Goal: Use online tool/utility: Utilize a website feature to perform a specific function

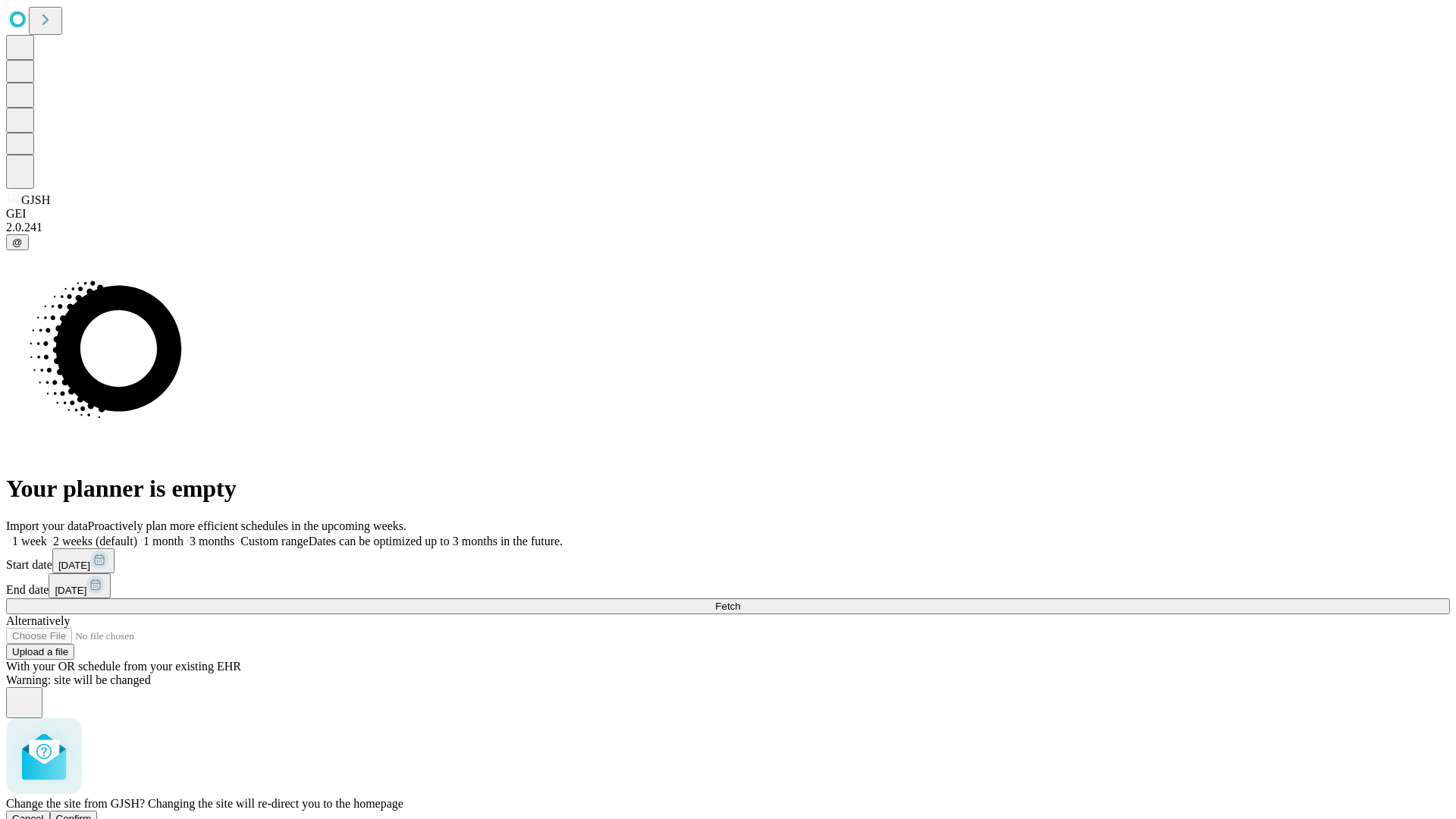
click at [92, 813] on span "Confirm" at bounding box center [74, 818] width 35 height 12
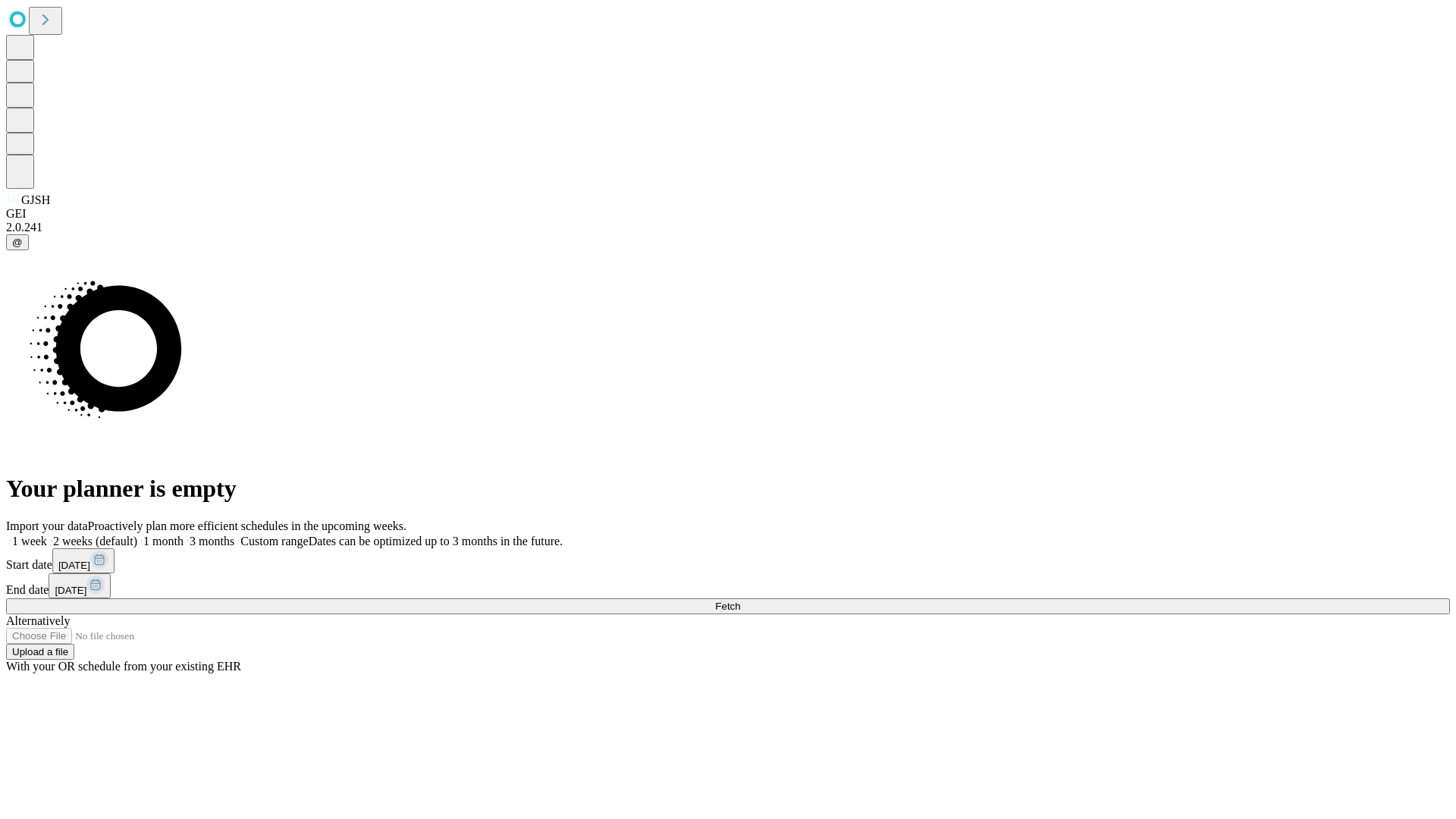
click at [137, 534] on label "2 weeks (default)" at bounding box center [92, 541] width 90 height 13
click at [740, 600] on span "Fetch" at bounding box center [728, 606] width 25 height 12
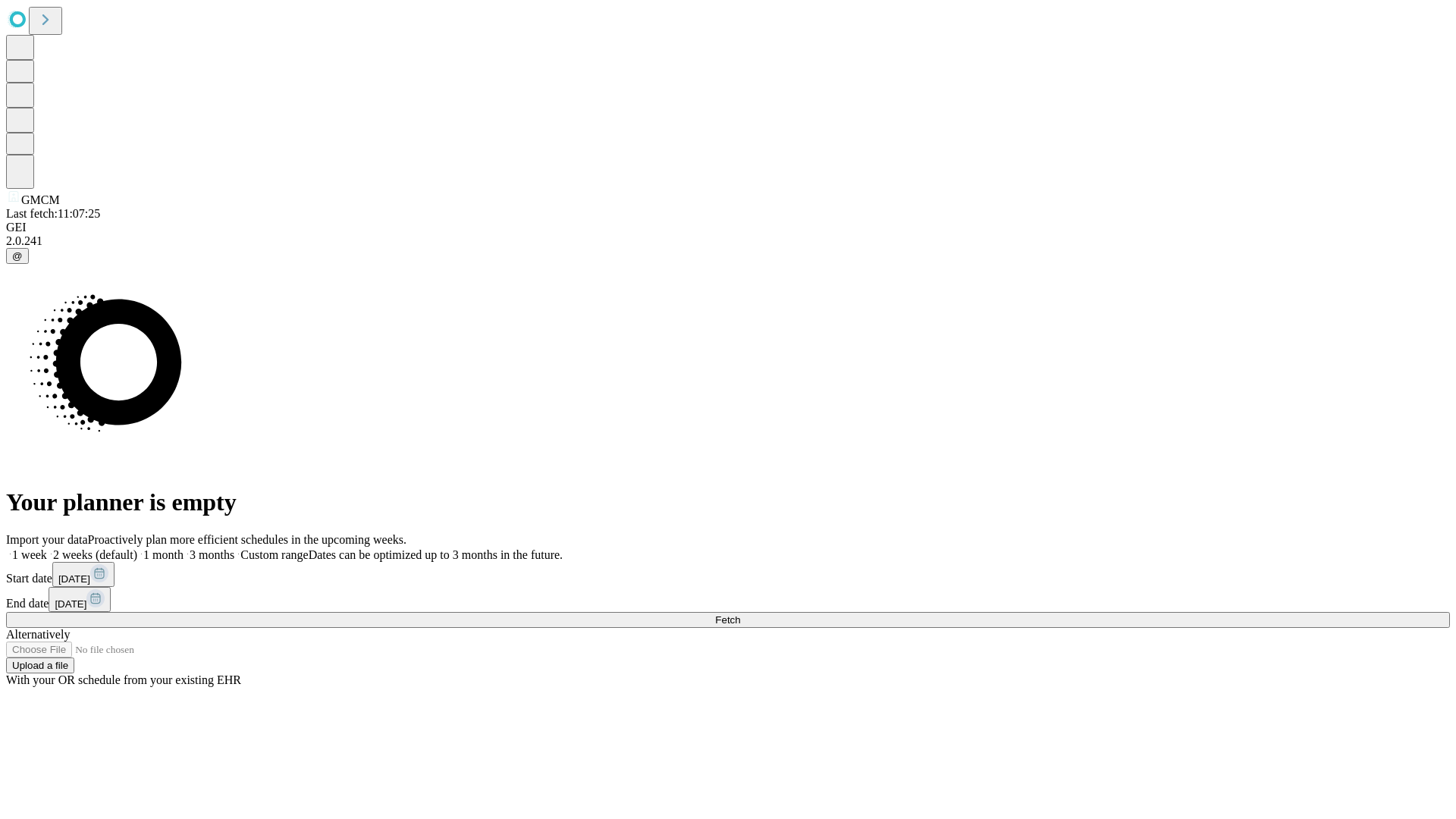
click at [137, 548] on label "2 weeks (default)" at bounding box center [92, 554] width 90 height 13
click at [740, 614] on span "Fetch" at bounding box center [728, 620] width 25 height 12
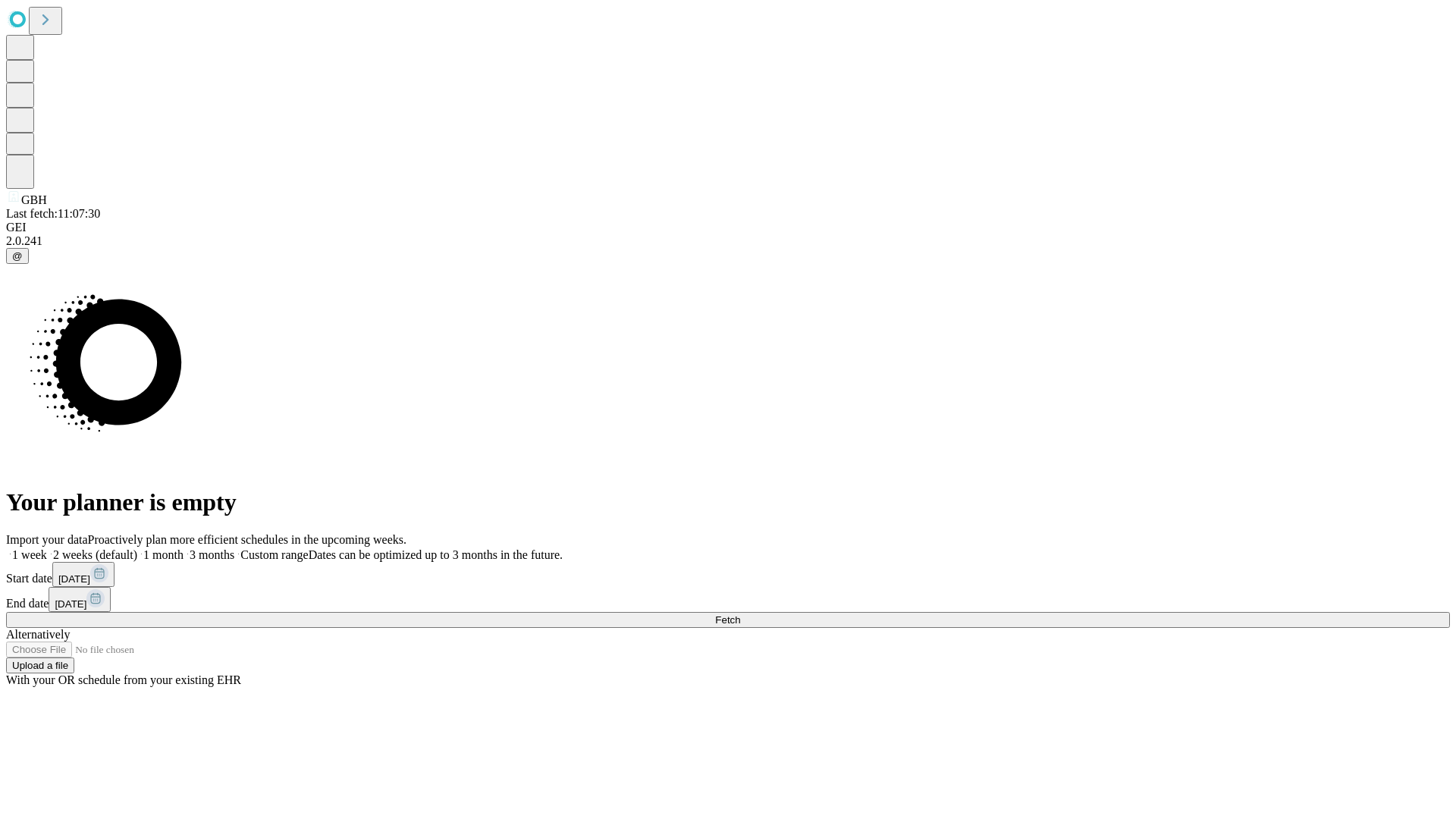
click at [137, 548] on label "2 weeks (default)" at bounding box center [92, 554] width 90 height 13
click at [740, 614] on span "Fetch" at bounding box center [728, 620] width 25 height 12
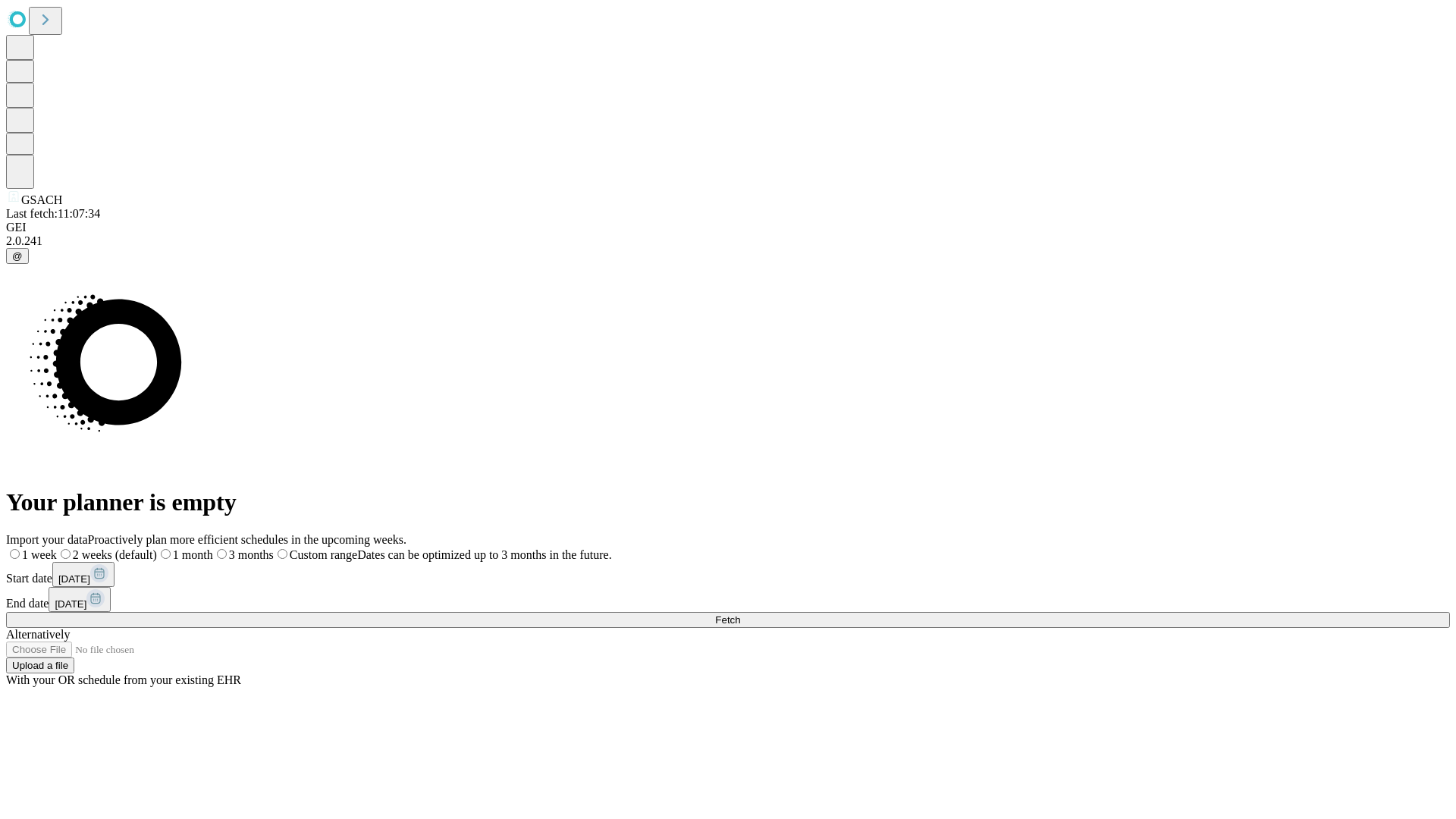
click at [740, 614] on span "Fetch" at bounding box center [728, 620] width 25 height 12
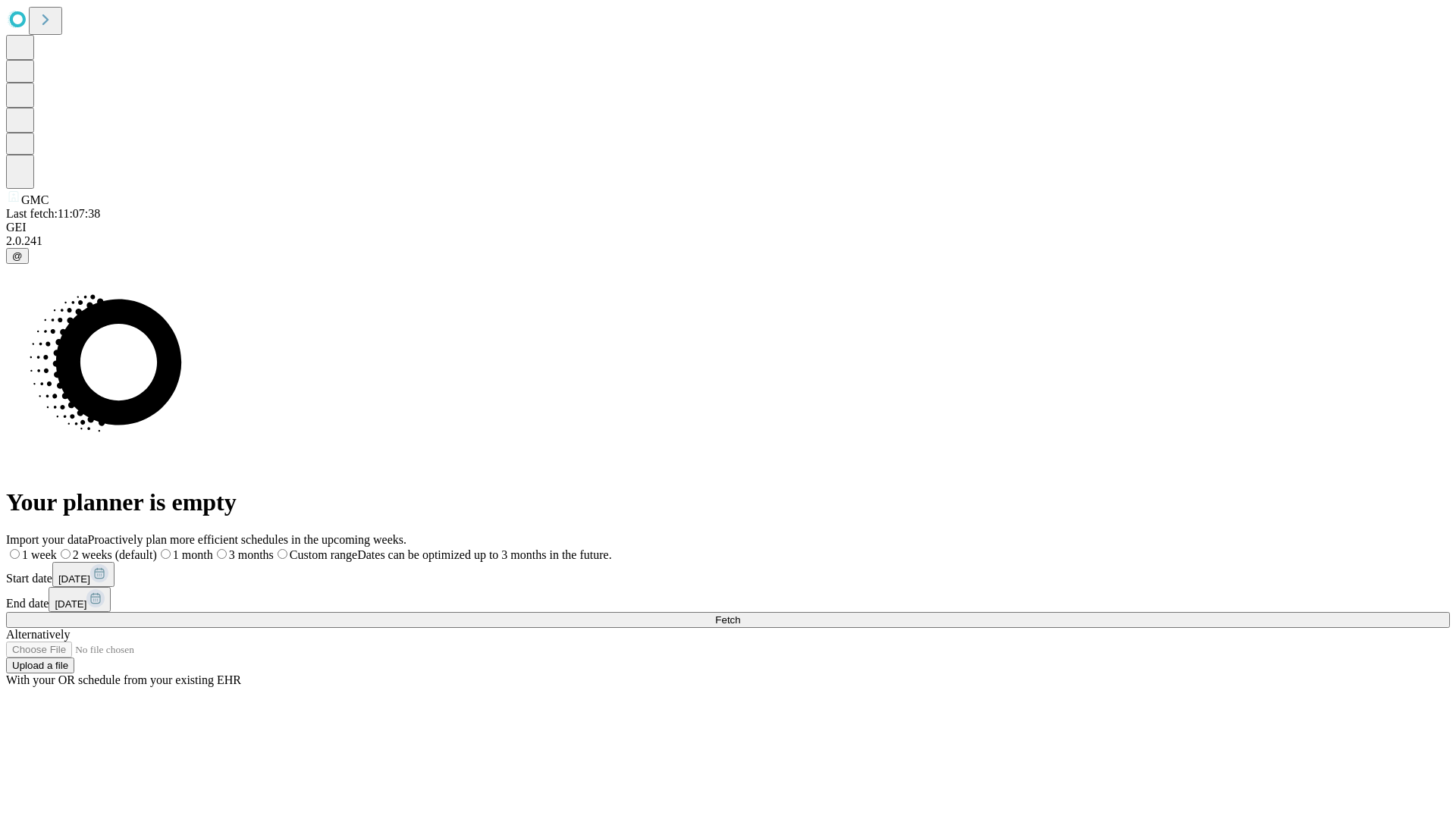
click at [740, 614] on span "Fetch" at bounding box center [728, 620] width 25 height 12
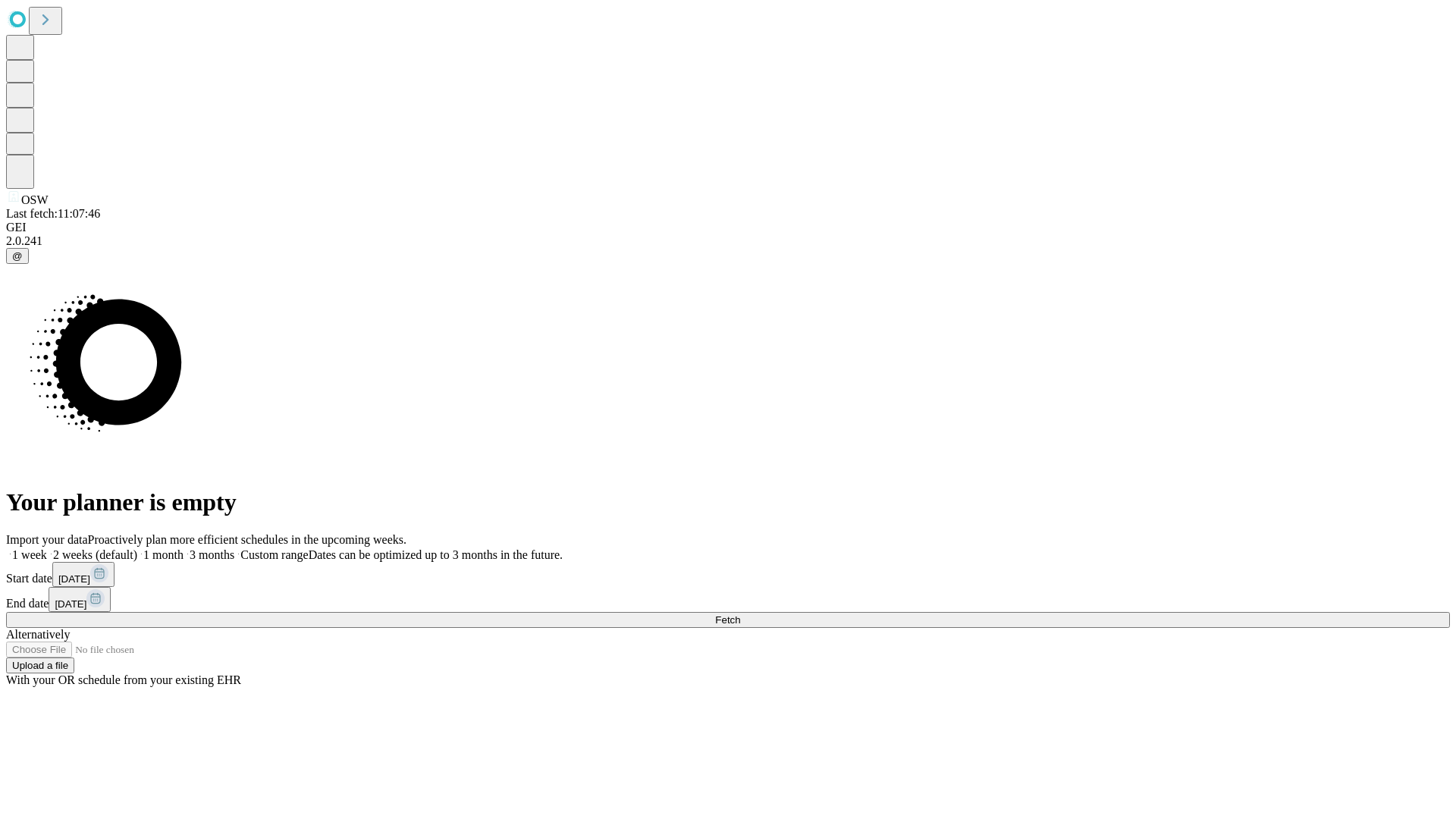
click at [740, 614] on span "Fetch" at bounding box center [728, 620] width 25 height 12
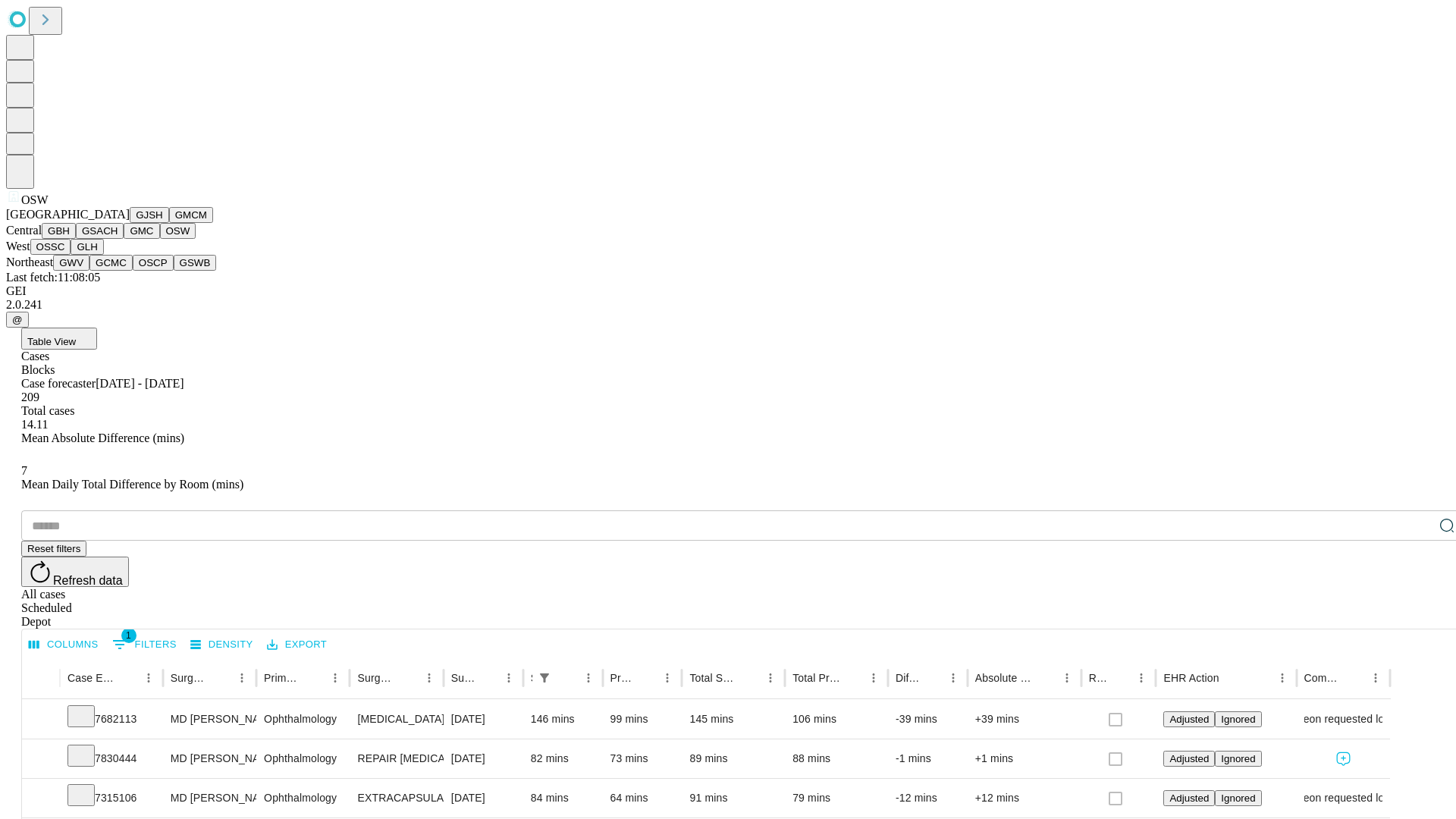
click at [71, 255] on button "OSSC" at bounding box center [51, 247] width 41 height 16
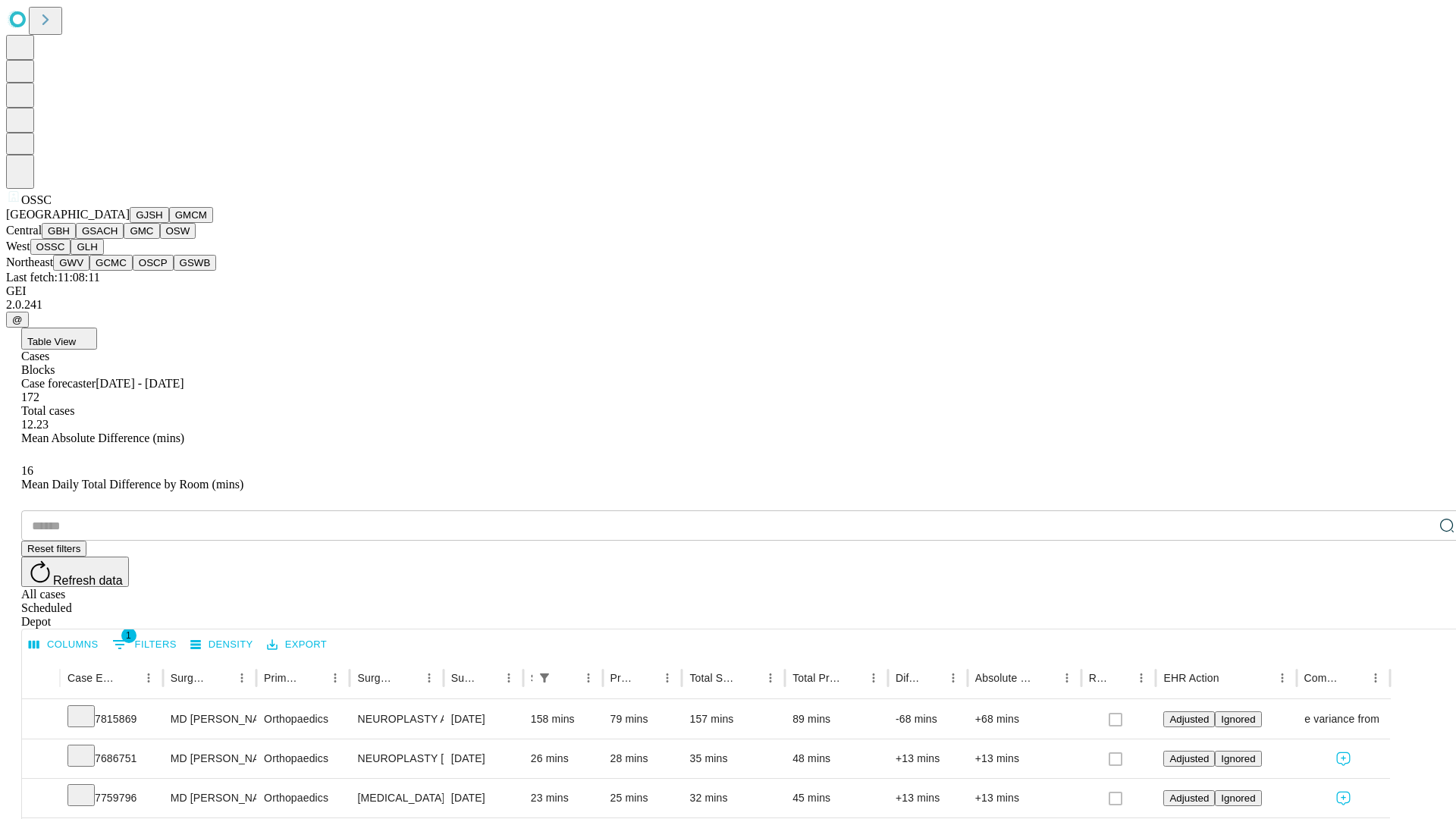
click at [104, 255] on button "GLH" at bounding box center [87, 247] width 33 height 16
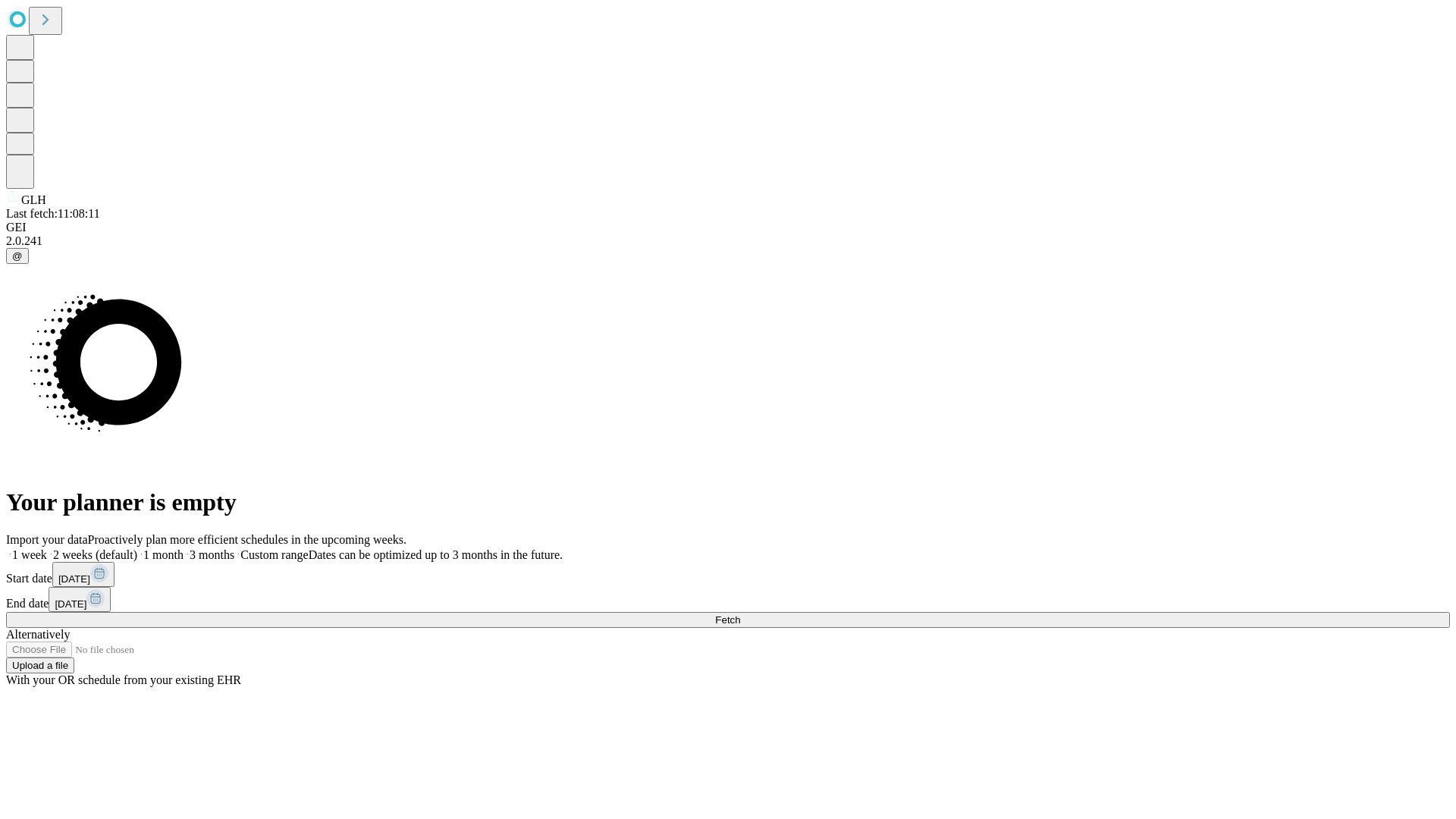
click at [137, 548] on label "2 weeks (default)" at bounding box center [92, 554] width 90 height 13
click at [740, 614] on span "Fetch" at bounding box center [728, 620] width 25 height 12
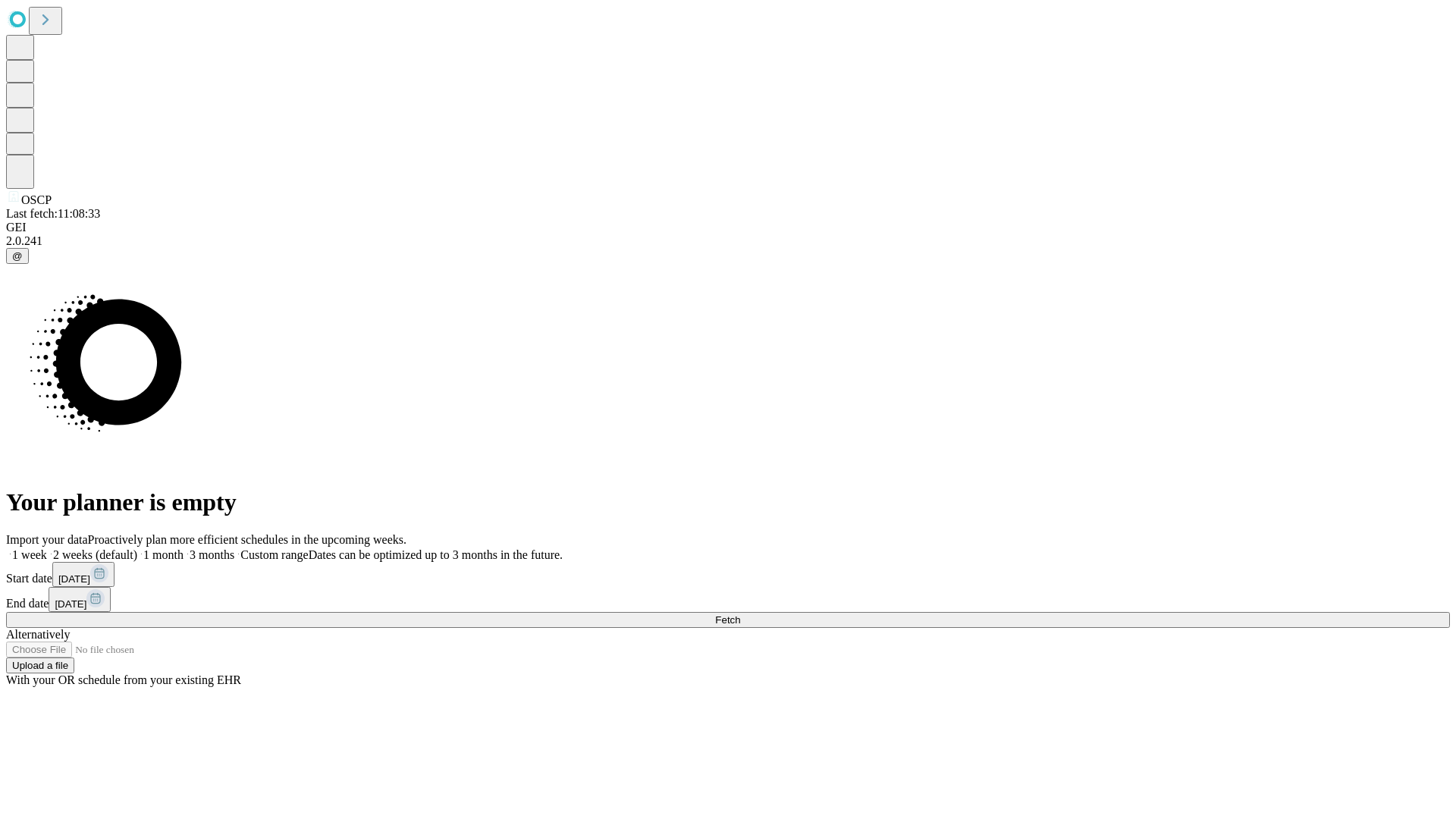
click at [137, 548] on label "2 weeks (default)" at bounding box center [92, 554] width 90 height 13
click at [740, 614] on span "Fetch" at bounding box center [728, 620] width 25 height 12
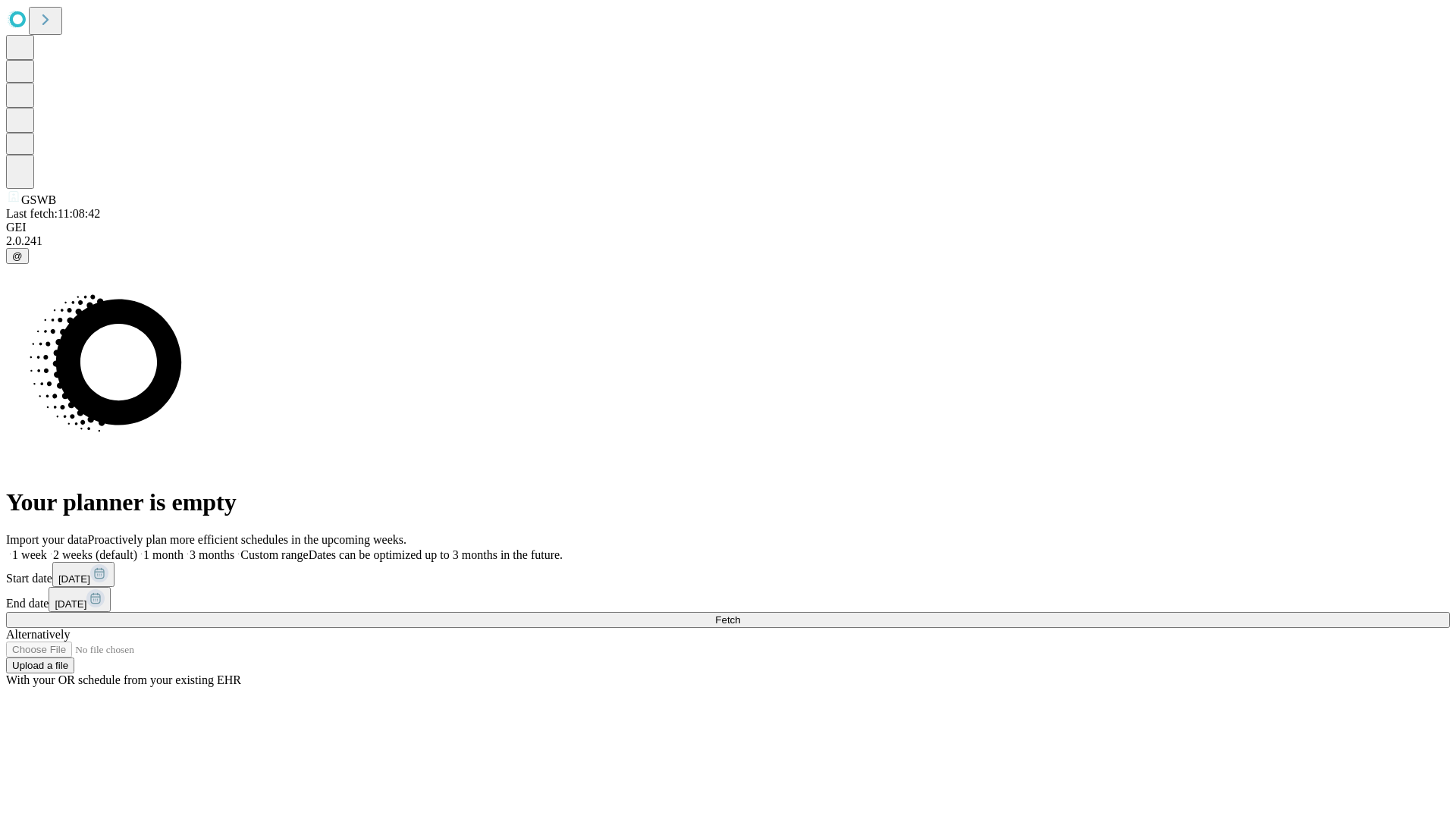
click at [740, 614] on span "Fetch" at bounding box center [728, 620] width 25 height 12
